Goal: Transaction & Acquisition: Purchase product/service

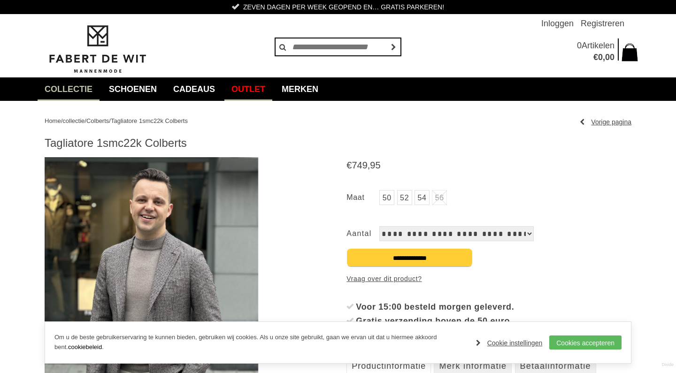
click at [269, 85] on link "Outlet" at bounding box center [248, 88] width 48 height 23
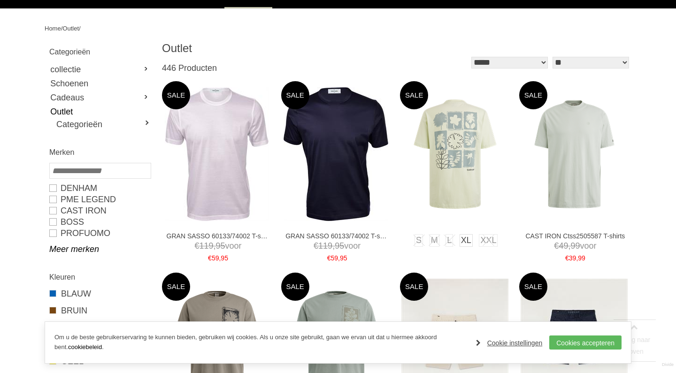
scroll to position [117, 0]
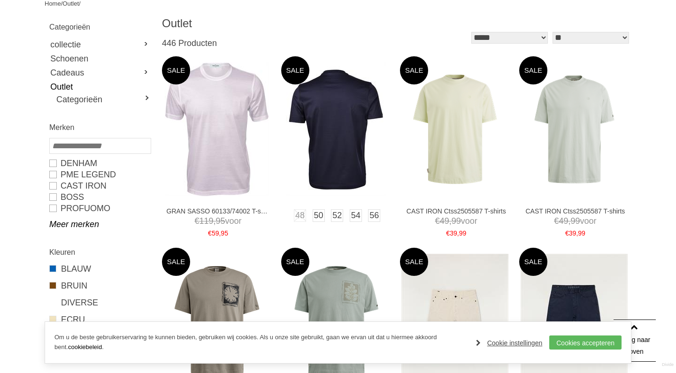
click at [338, 116] on img at bounding box center [336, 129] width 100 height 134
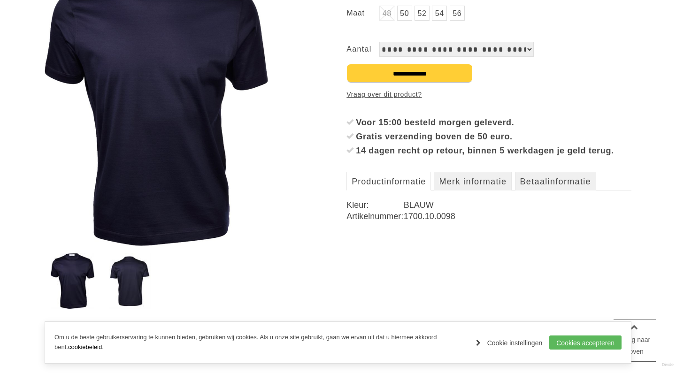
scroll to position [209, 0]
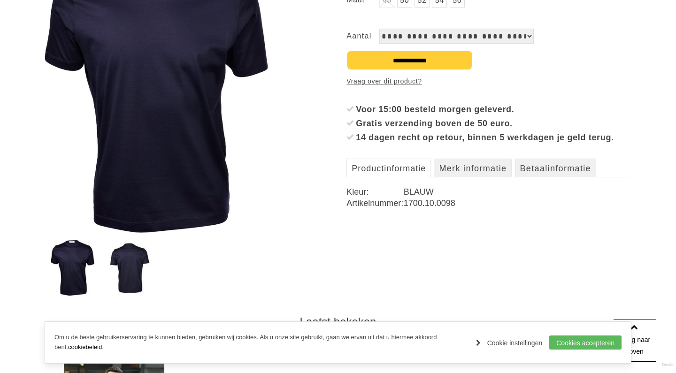
click at [133, 267] on img at bounding box center [130, 267] width 42 height 55
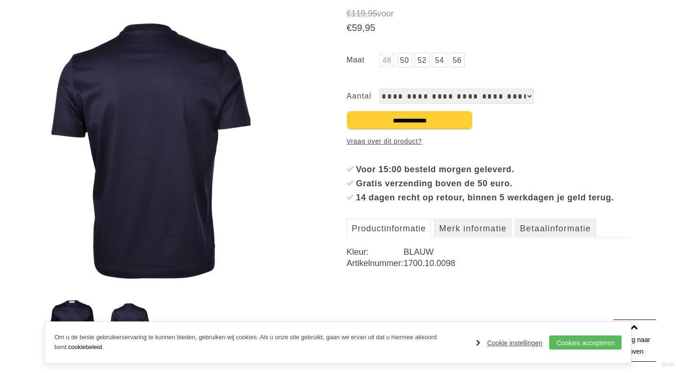
scroll to position [106, 0]
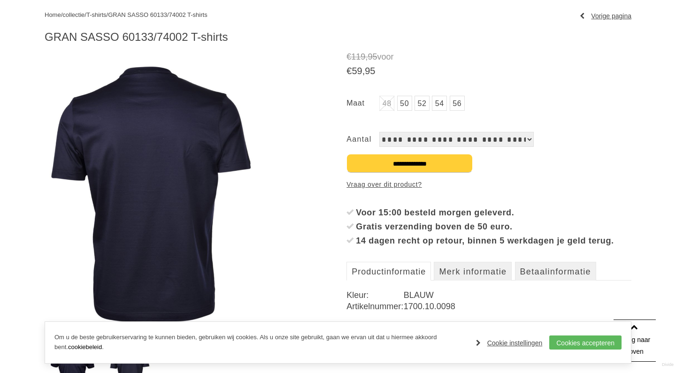
click at [154, 120] on img at bounding box center [152, 193] width 214 height 285
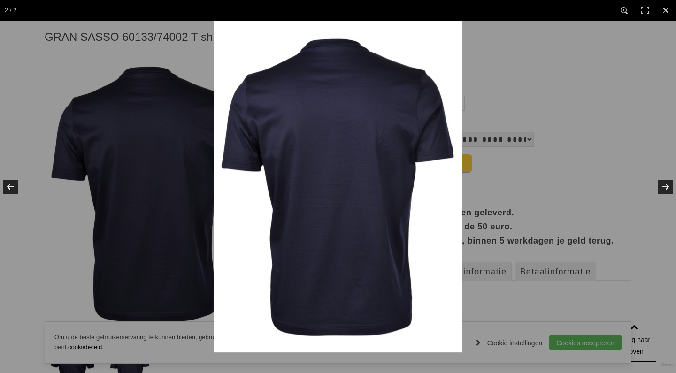
click at [333, 136] on img at bounding box center [338, 187] width 249 height 332
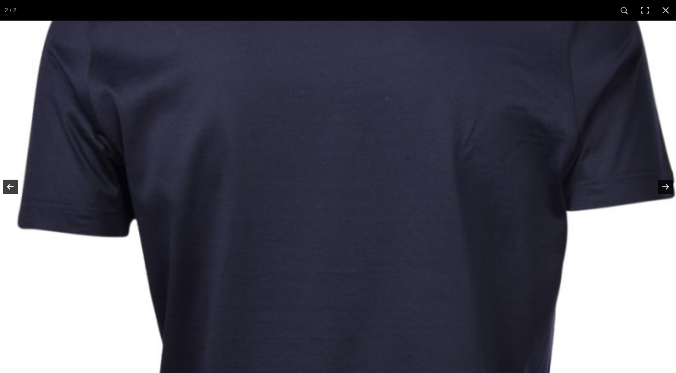
click at [333, 136] on img at bounding box center [347, 279] width 704 height 939
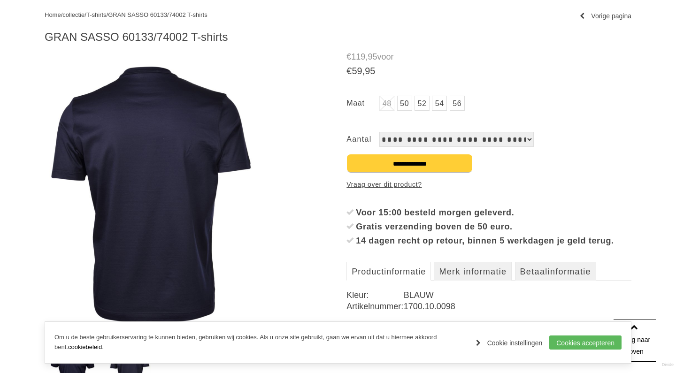
scroll to position [193, 0]
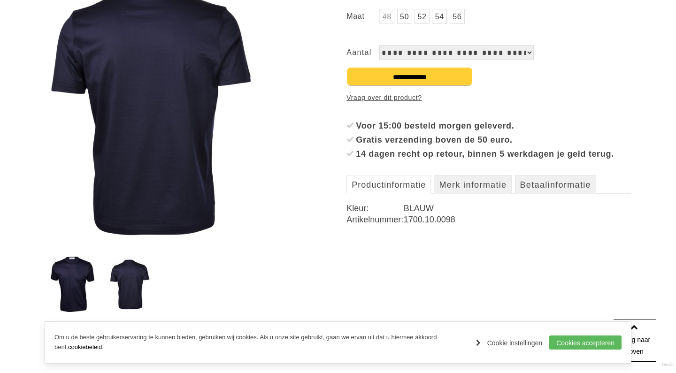
click at [85, 282] on img at bounding box center [73, 284] width 44 height 55
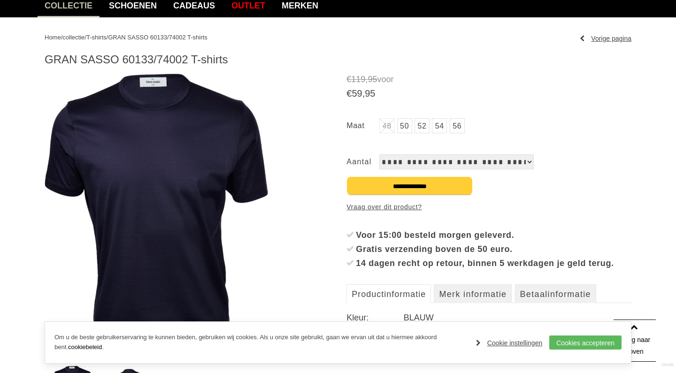
scroll to position [73, 0]
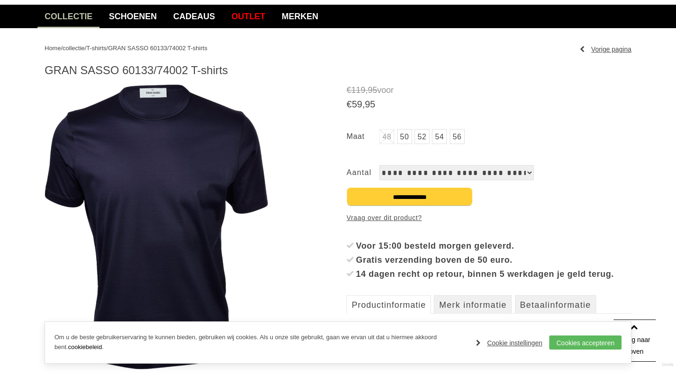
click at [157, 123] on img at bounding box center [156, 227] width 223 height 285
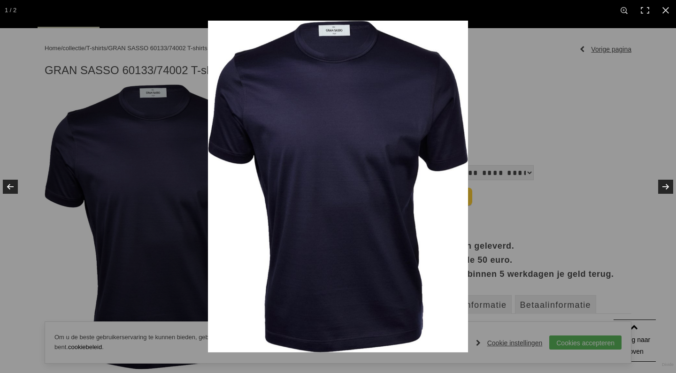
click at [317, 95] on img at bounding box center [338, 187] width 260 height 332
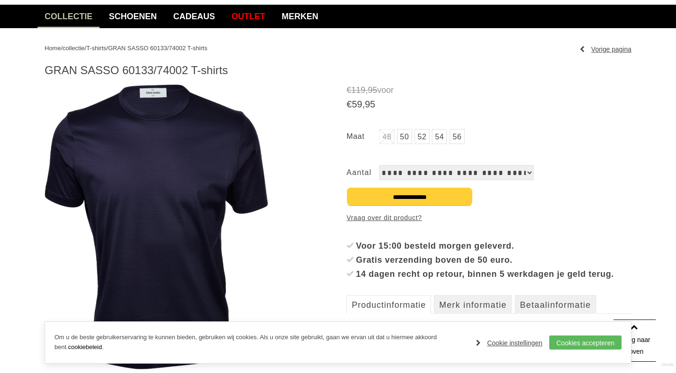
click at [420, 138] on link "52" at bounding box center [422, 136] width 15 height 15
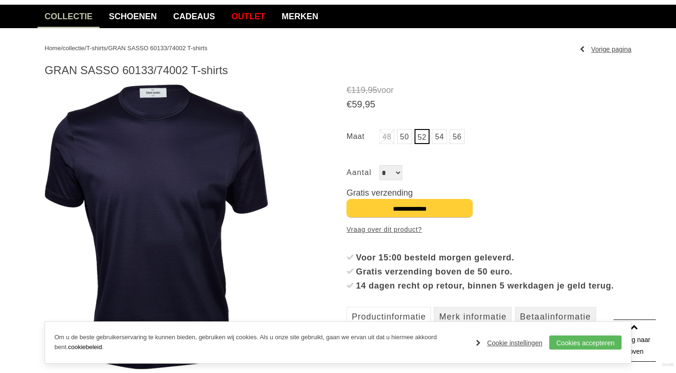
click at [424, 205] on input "**********" at bounding box center [409, 208] width 126 height 19
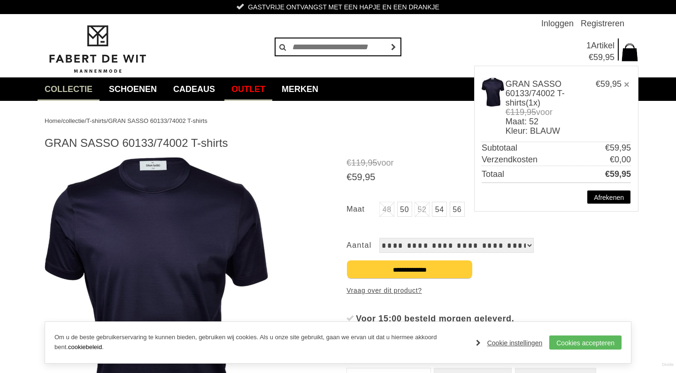
click at [257, 89] on link "Outlet" at bounding box center [248, 88] width 48 height 23
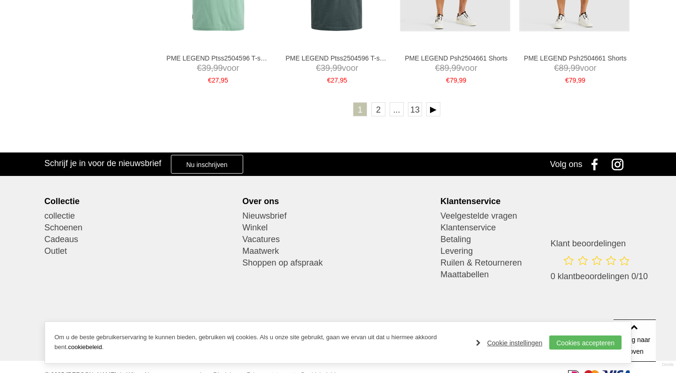
scroll to position [1705, 0]
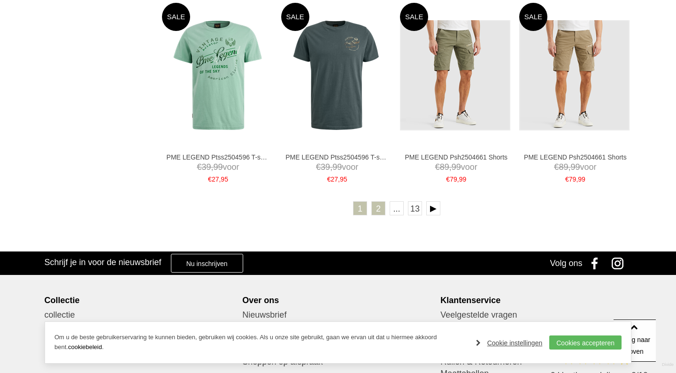
click at [376, 208] on link "2" at bounding box center [378, 208] width 14 height 14
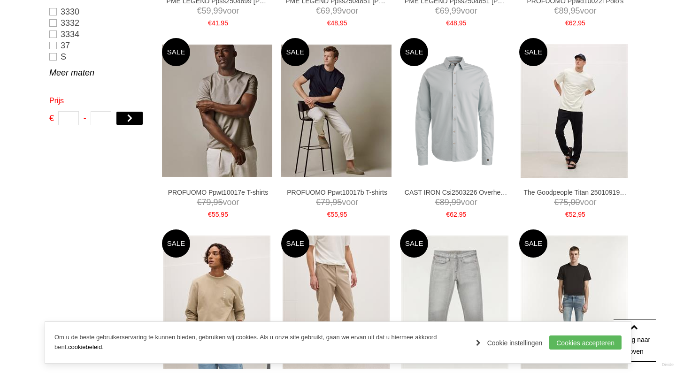
scroll to position [759, 0]
